Goal: Find specific page/section: Find specific page/section

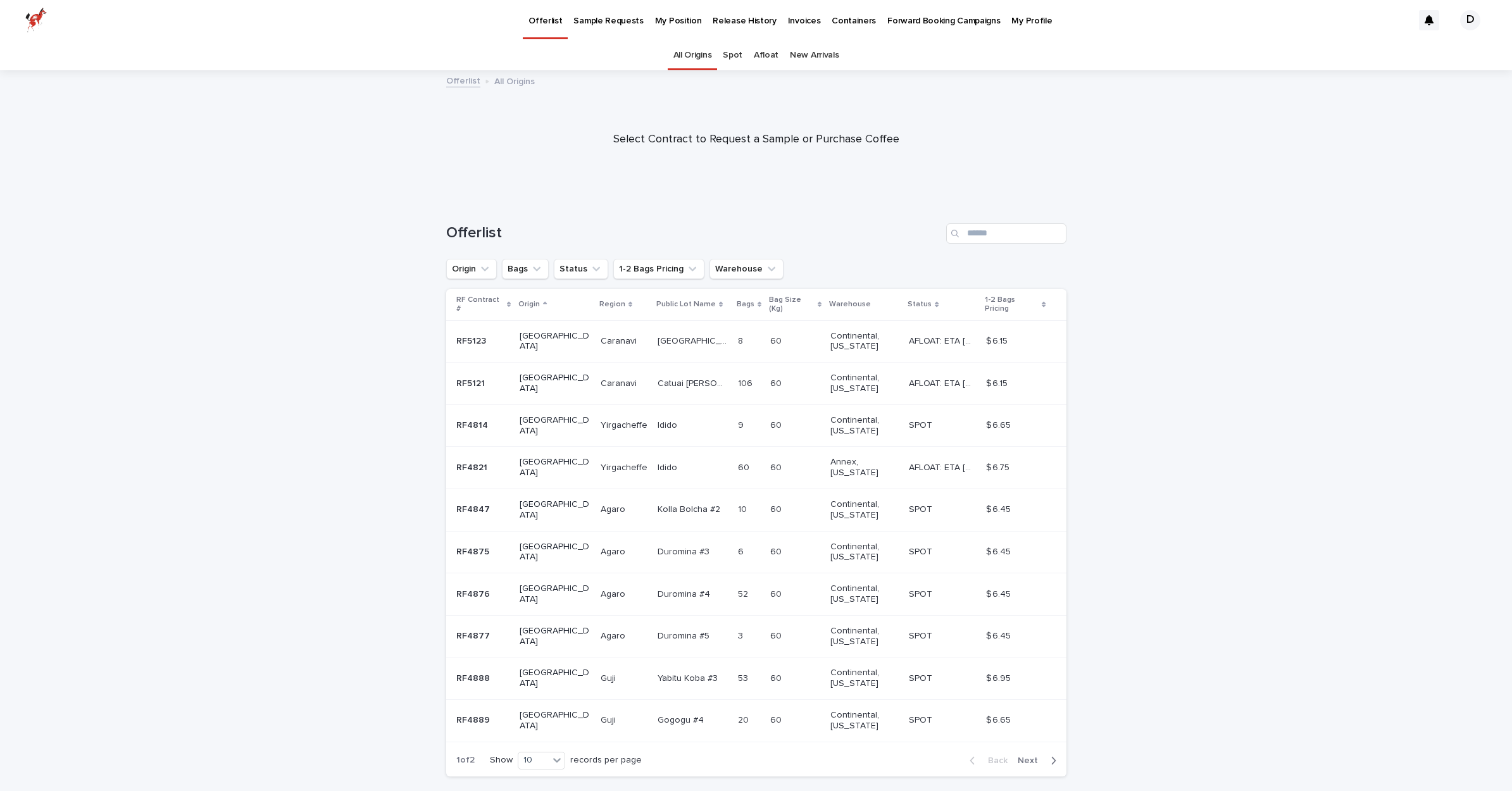
click at [659, 19] on p "My Position" at bounding box center [678, 13] width 47 height 27
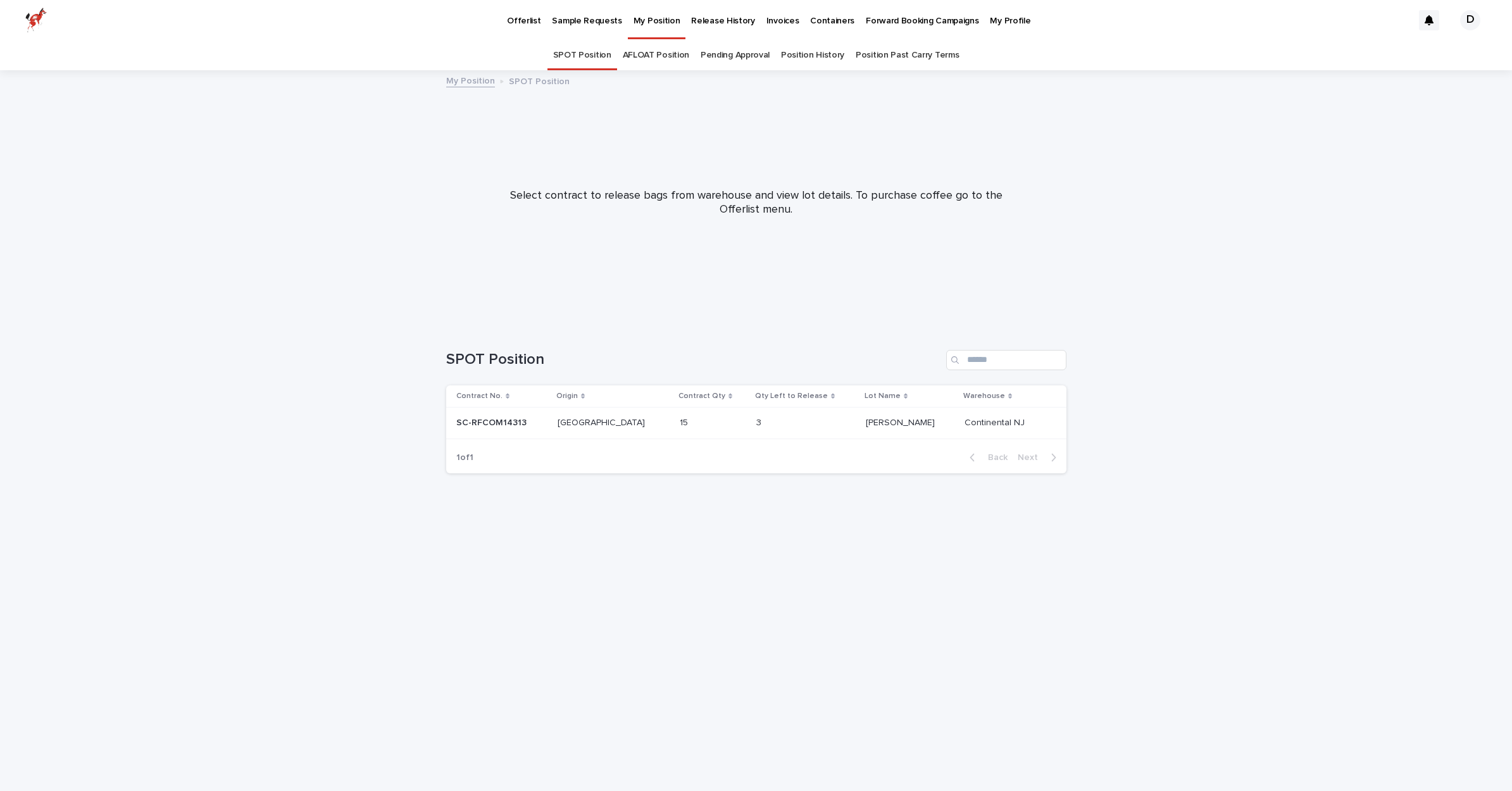
click at [524, 16] on p "Offerlist" at bounding box center [524, 13] width 34 height 27
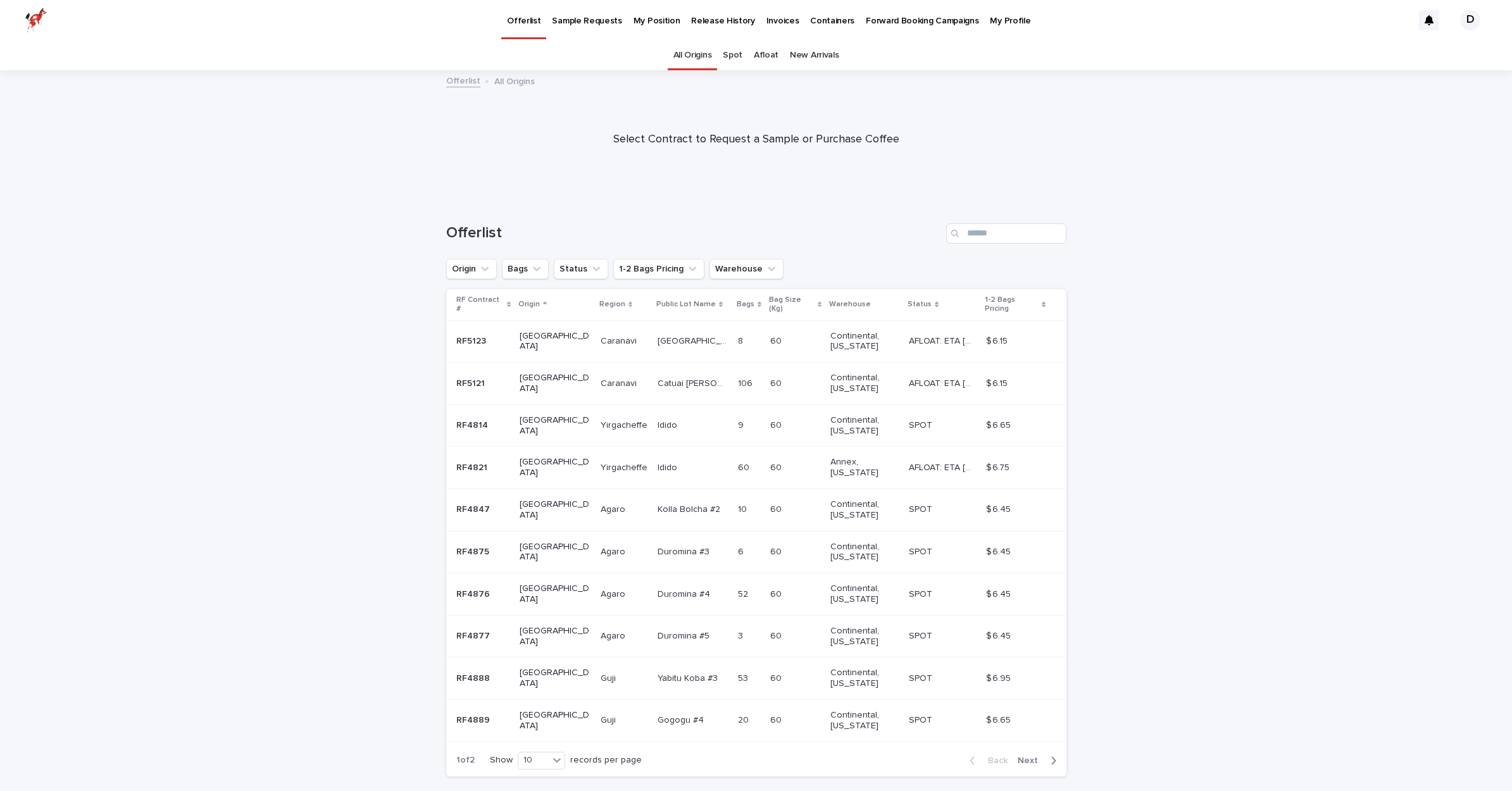
click at [1035, 757] on span "Next" at bounding box center [1032, 761] width 28 height 9
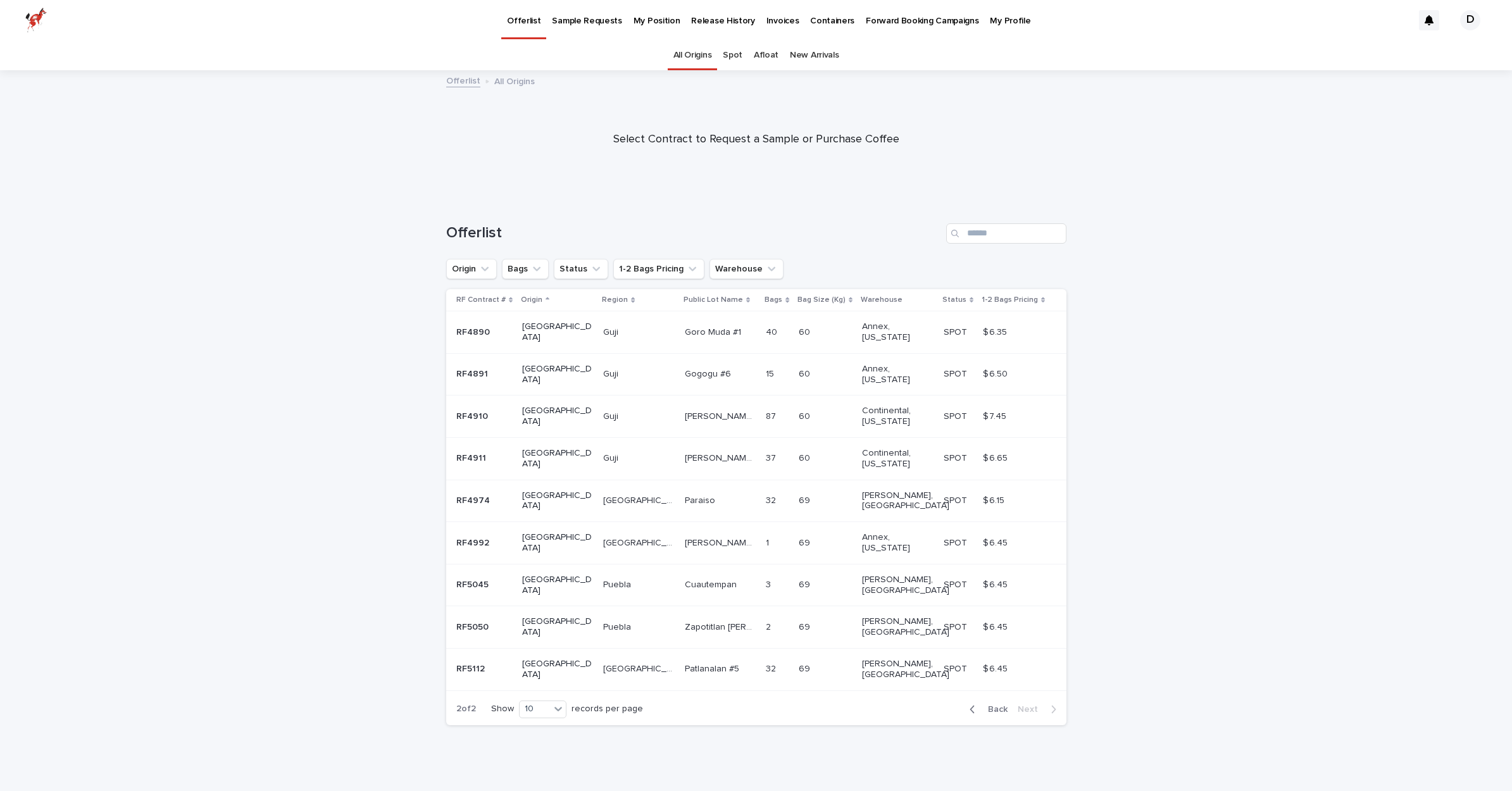
click at [994, 705] on span "Back" at bounding box center [994, 710] width 27 height 9
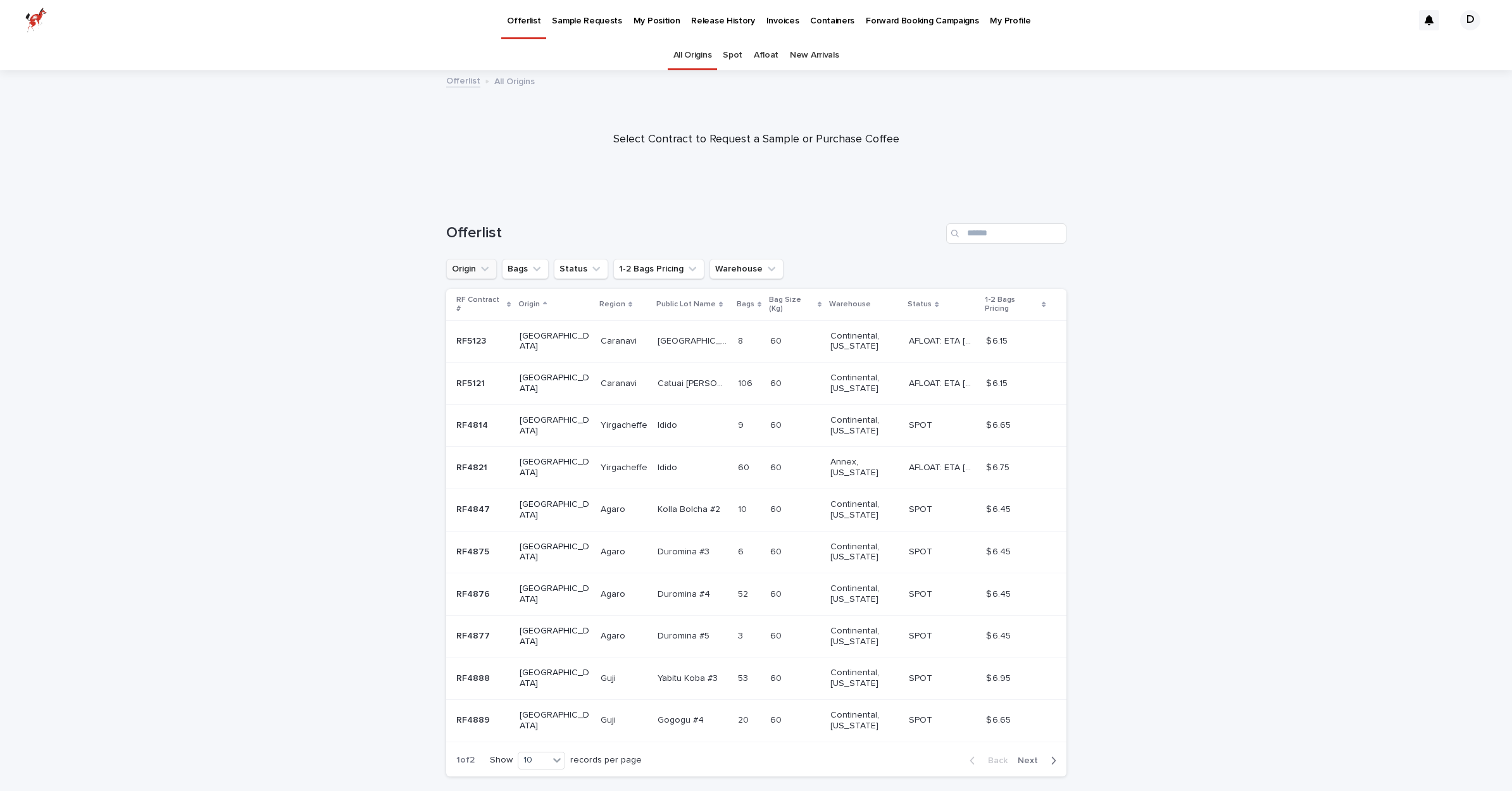
click at [480, 269] on icon "Origin" at bounding box center [485, 269] width 13 height 13
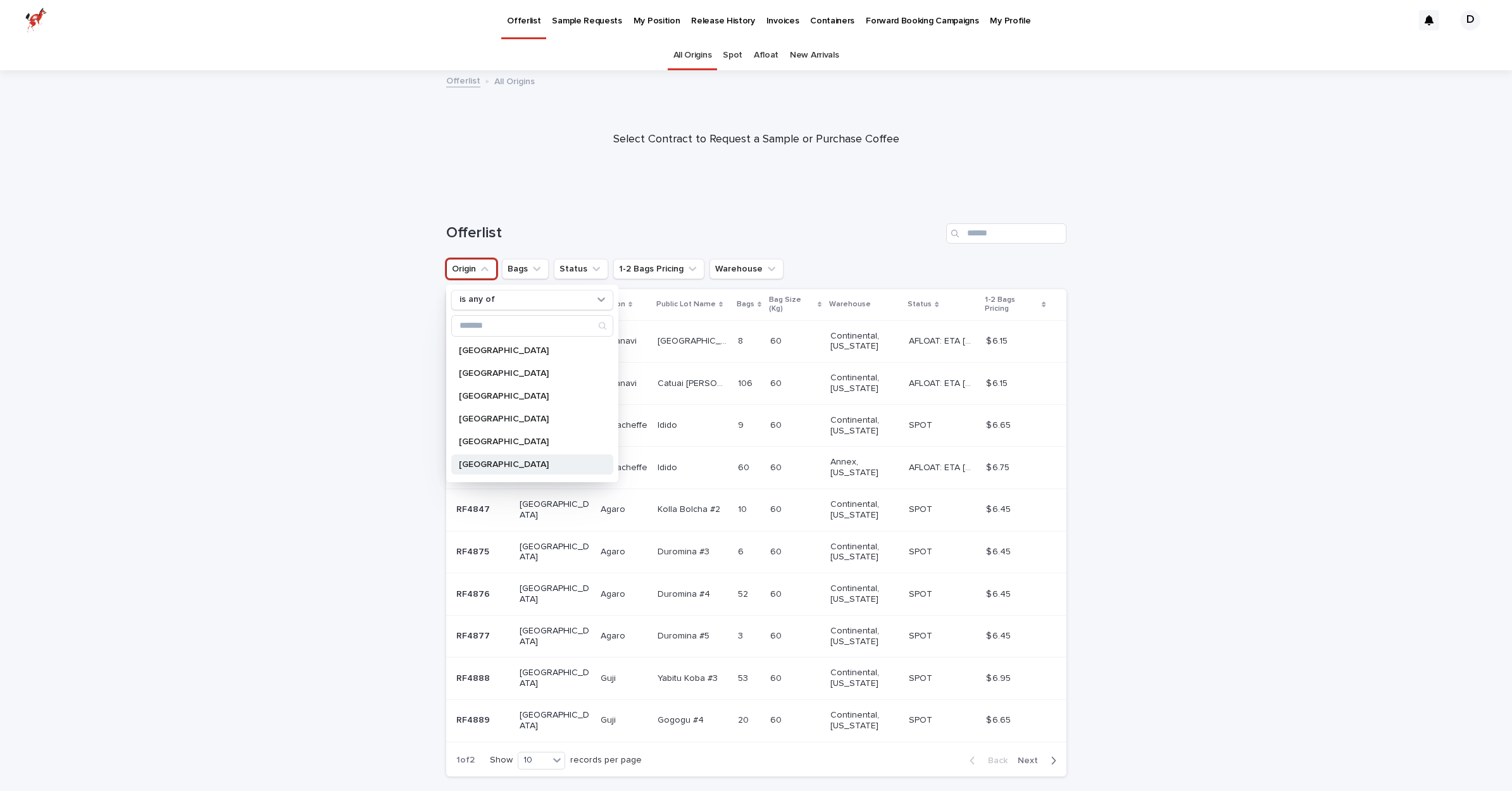
click at [478, 459] on div "[GEOGRAPHIC_DATA]" at bounding box center [532, 464] width 162 height 20
click at [288, 418] on div "Loading... Saving… Loading... Saving… Offerlist Origin is any of [GEOGRAPHIC_DA…" at bounding box center [756, 525] width 1512 height 652
